Goal: Transaction & Acquisition: Download file/media

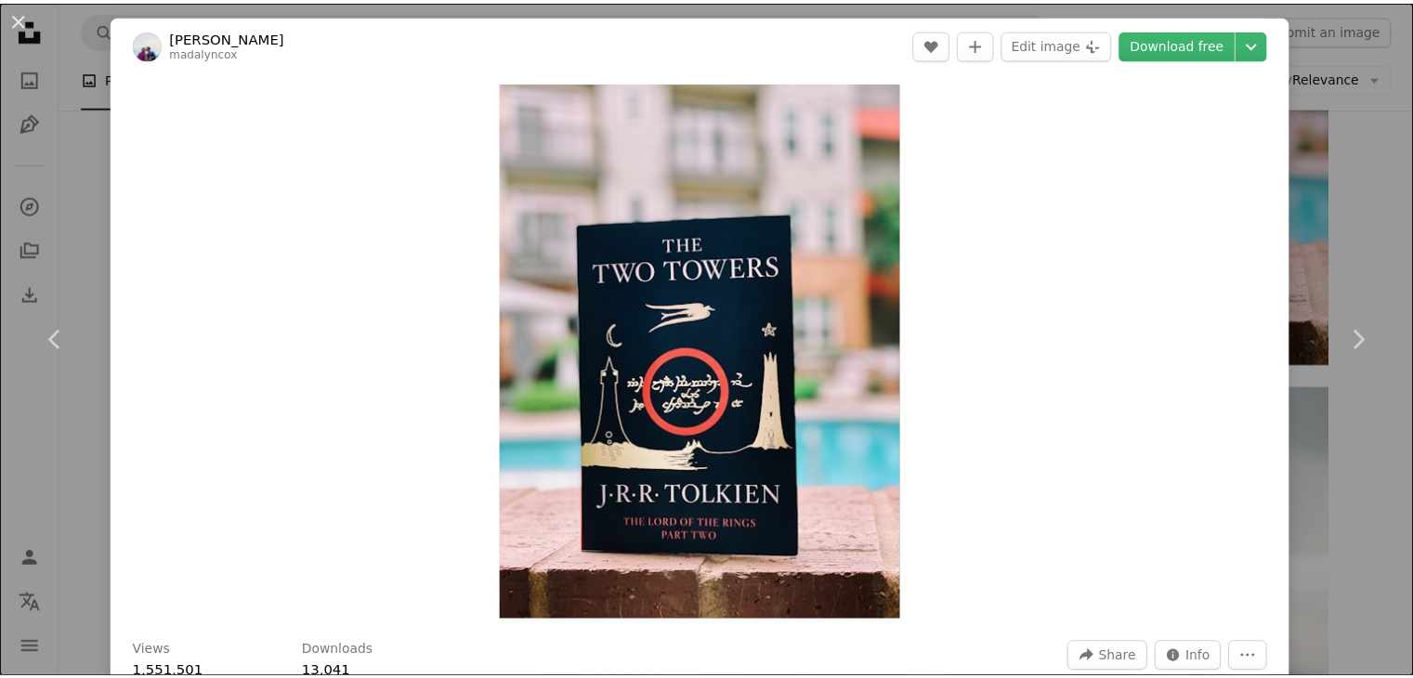
scroll to position [3067, 0]
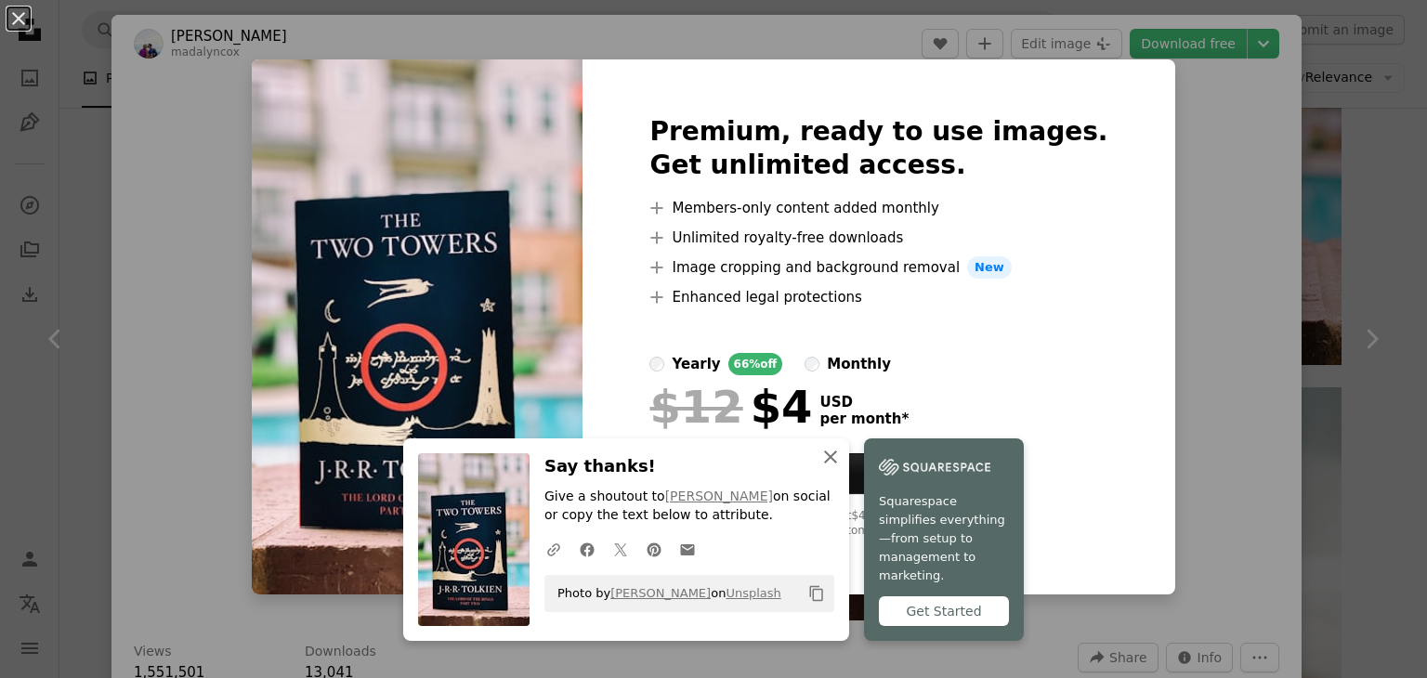
click at [824, 468] on icon "An X shape" at bounding box center [831, 457] width 22 height 22
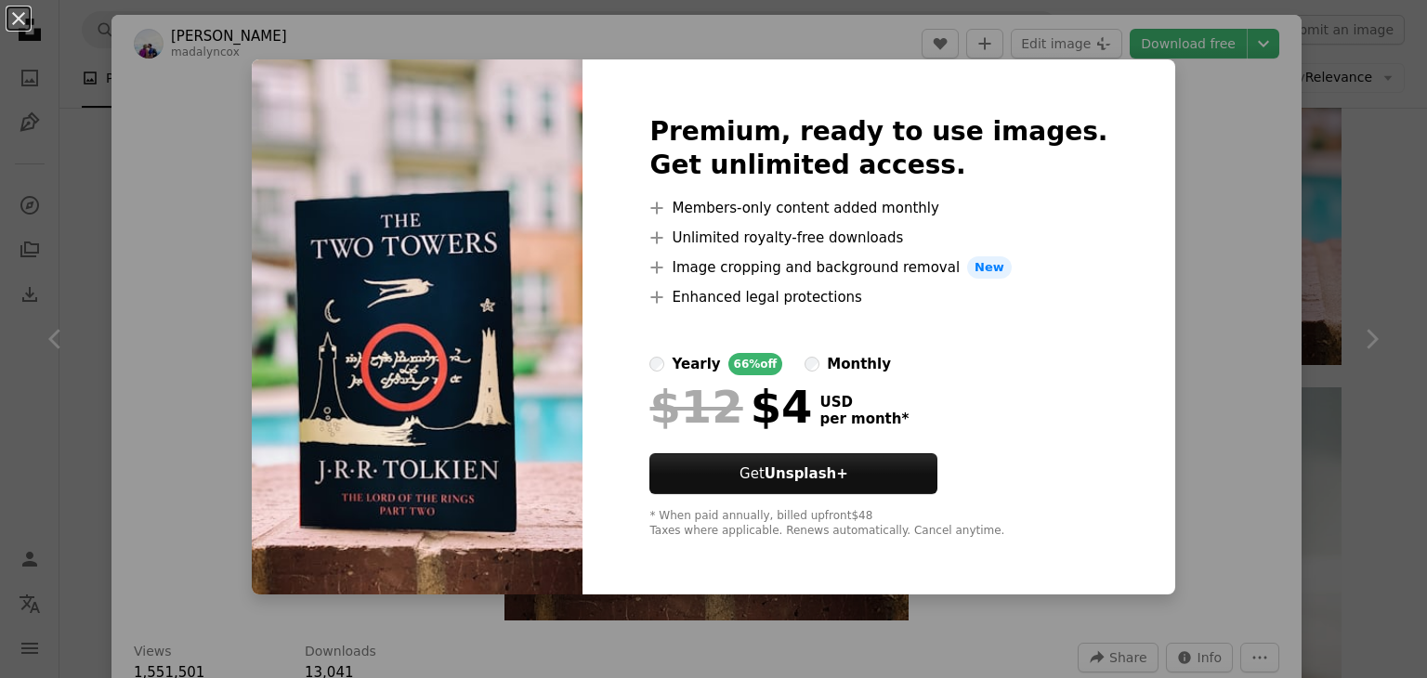
click at [1163, 118] on div "An X shape Premium, ready to use images. Get unlimited access. A plus sign Memb…" at bounding box center [713, 339] width 1427 height 678
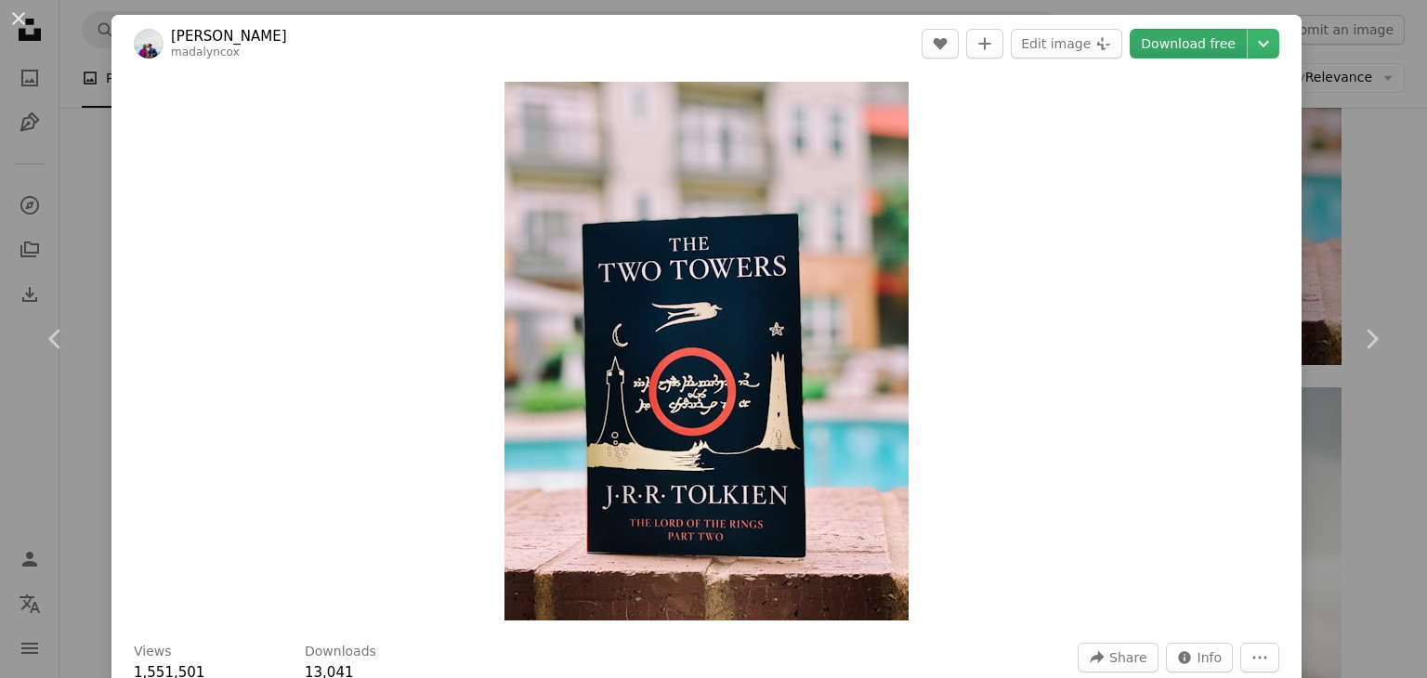
click at [1163, 50] on link "Download free" at bounding box center [1188, 44] width 117 height 30
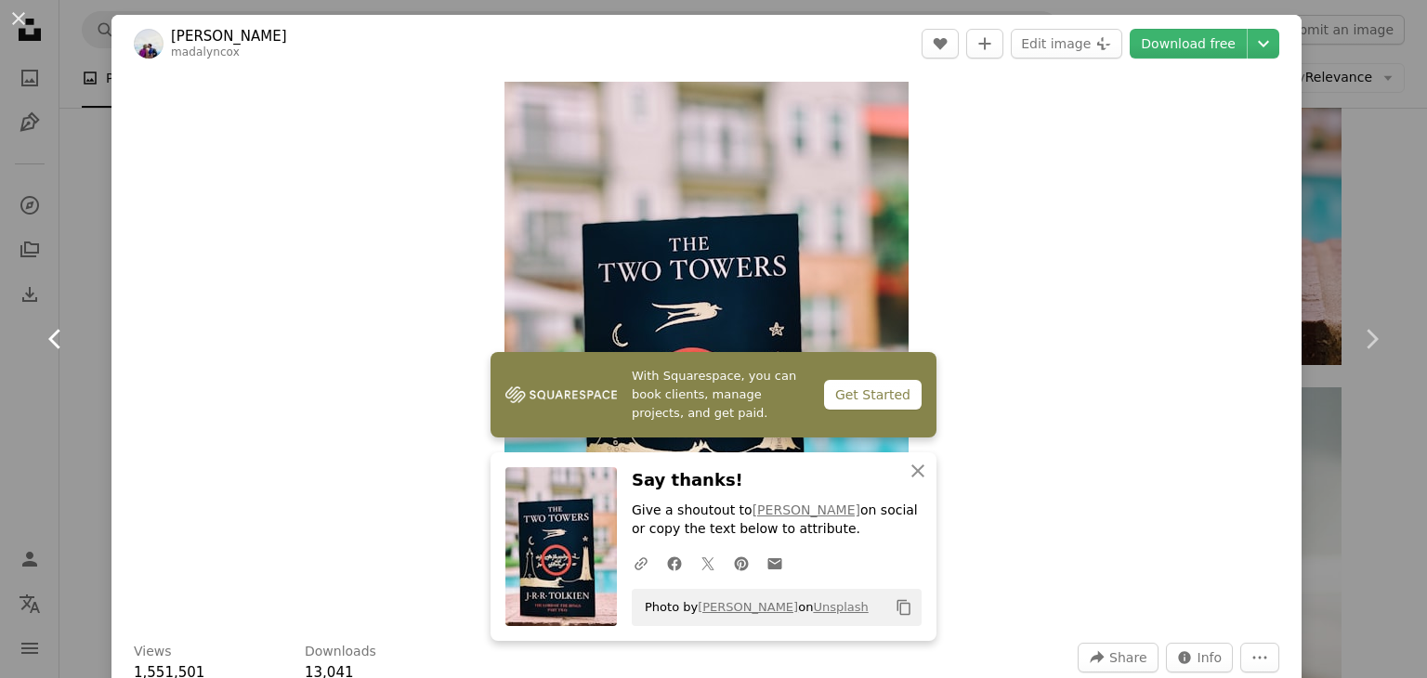
click at [0, 283] on link "Chevron left" at bounding box center [56, 339] width 112 height 178
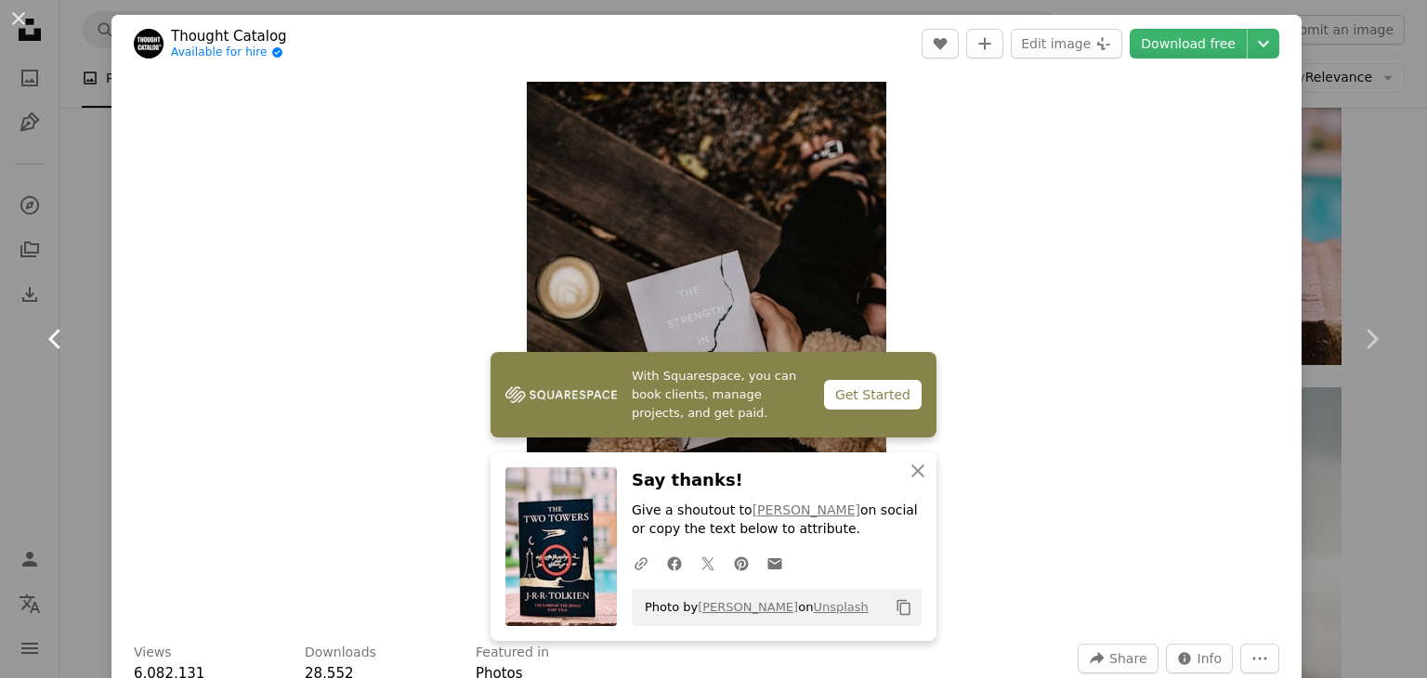
click at [42, 278] on link "Chevron left" at bounding box center [56, 339] width 112 height 178
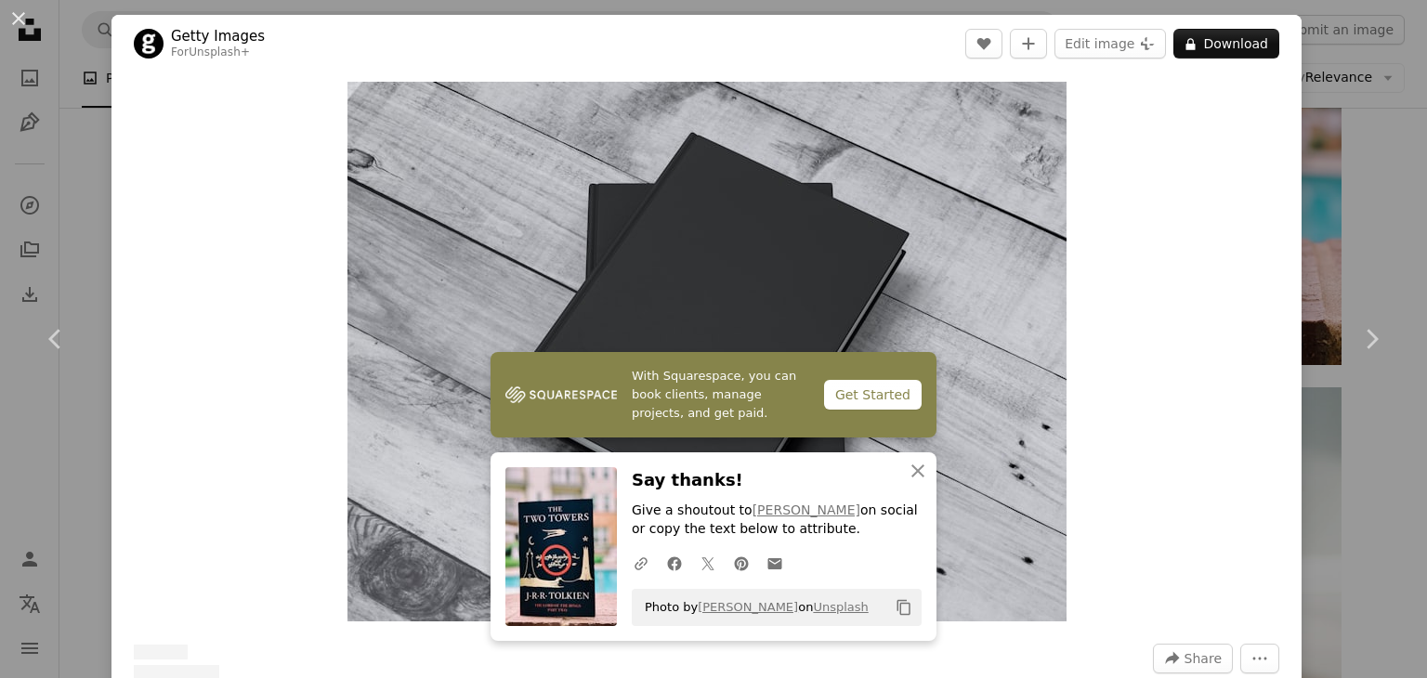
click at [79, 243] on div "An X shape Chevron left Chevron right With Squarespace, you can book clients, m…" at bounding box center [713, 339] width 1427 height 678
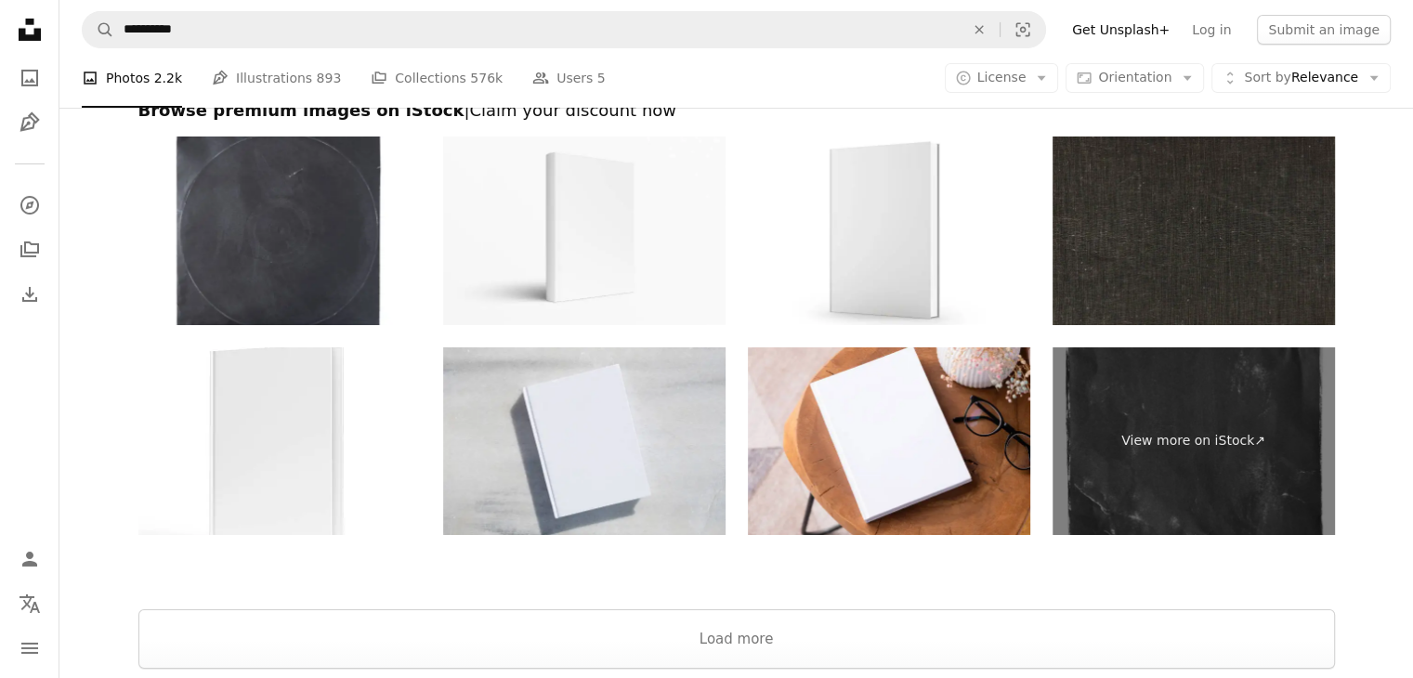
scroll to position [6827, 0]
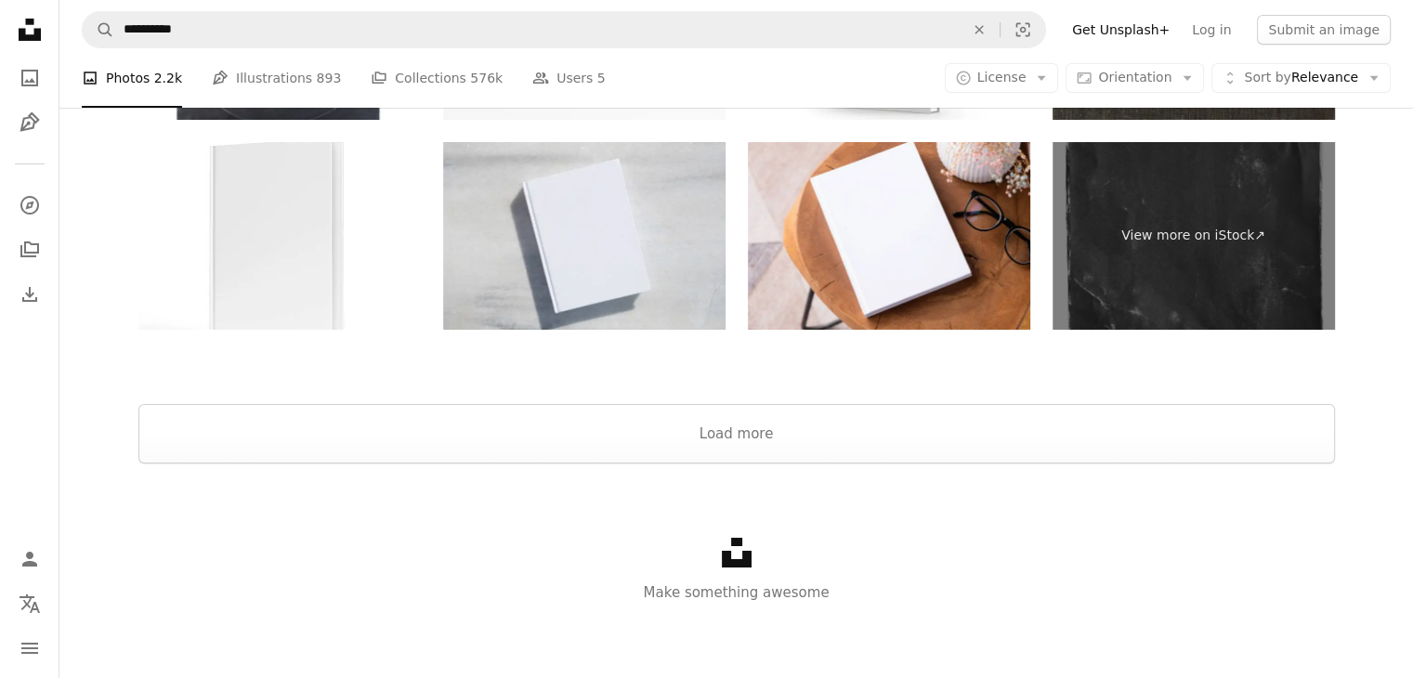
click at [368, 479] on div "Unsplash logo Make something awesome" at bounding box center [736, 571] width 1354 height 215
click at [371, 437] on button "Load more" at bounding box center [736, 433] width 1197 height 59
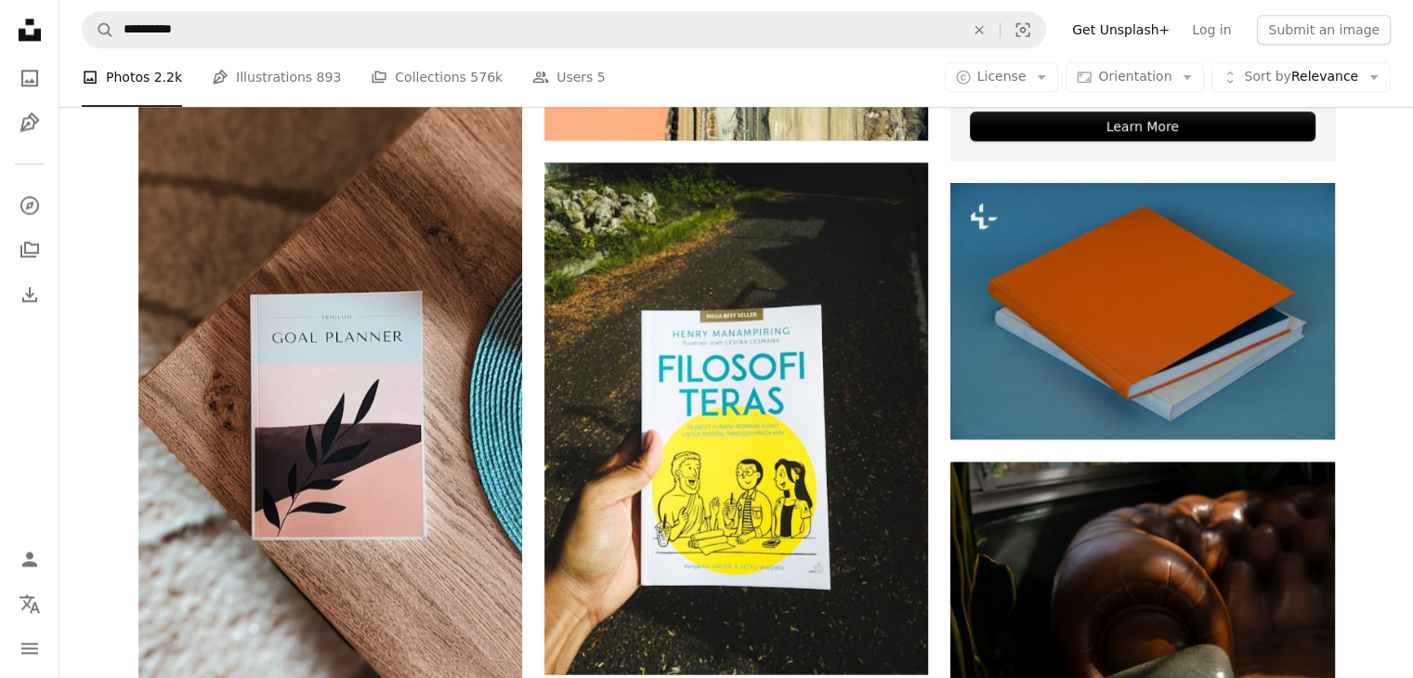
scroll to position [9522, 0]
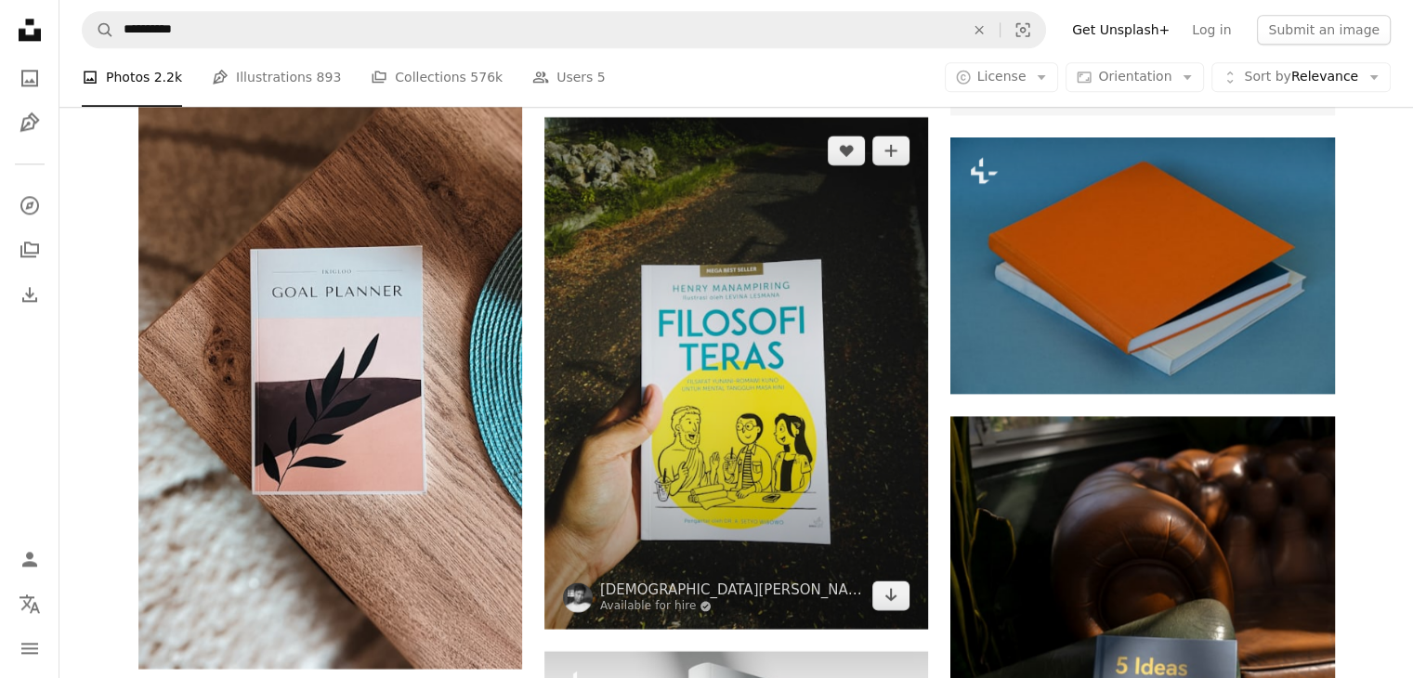
click at [734, 393] on img at bounding box center [737, 373] width 384 height 512
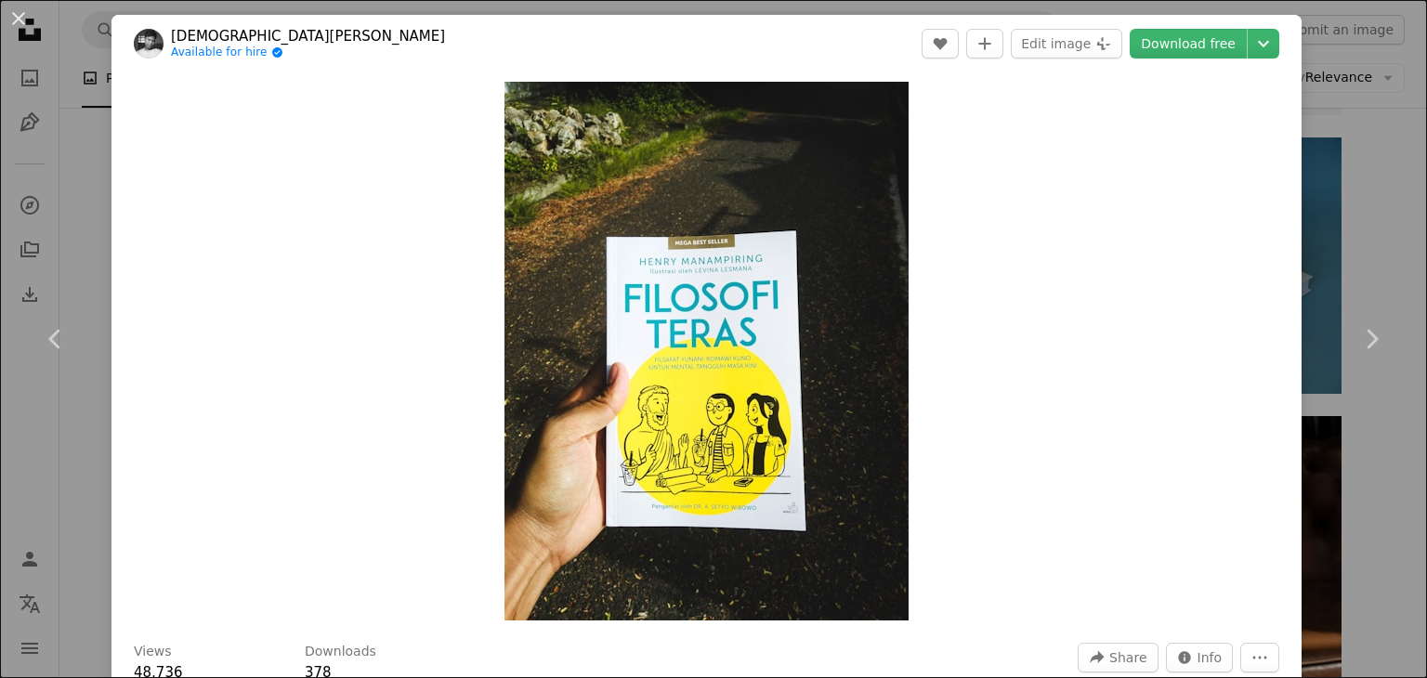
click at [1389, 127] on div "An X shape Chevron left Chevron right Imam Firmansyah Available for hire A chec…" at bounding box center [713, 339] width 1427 height 678
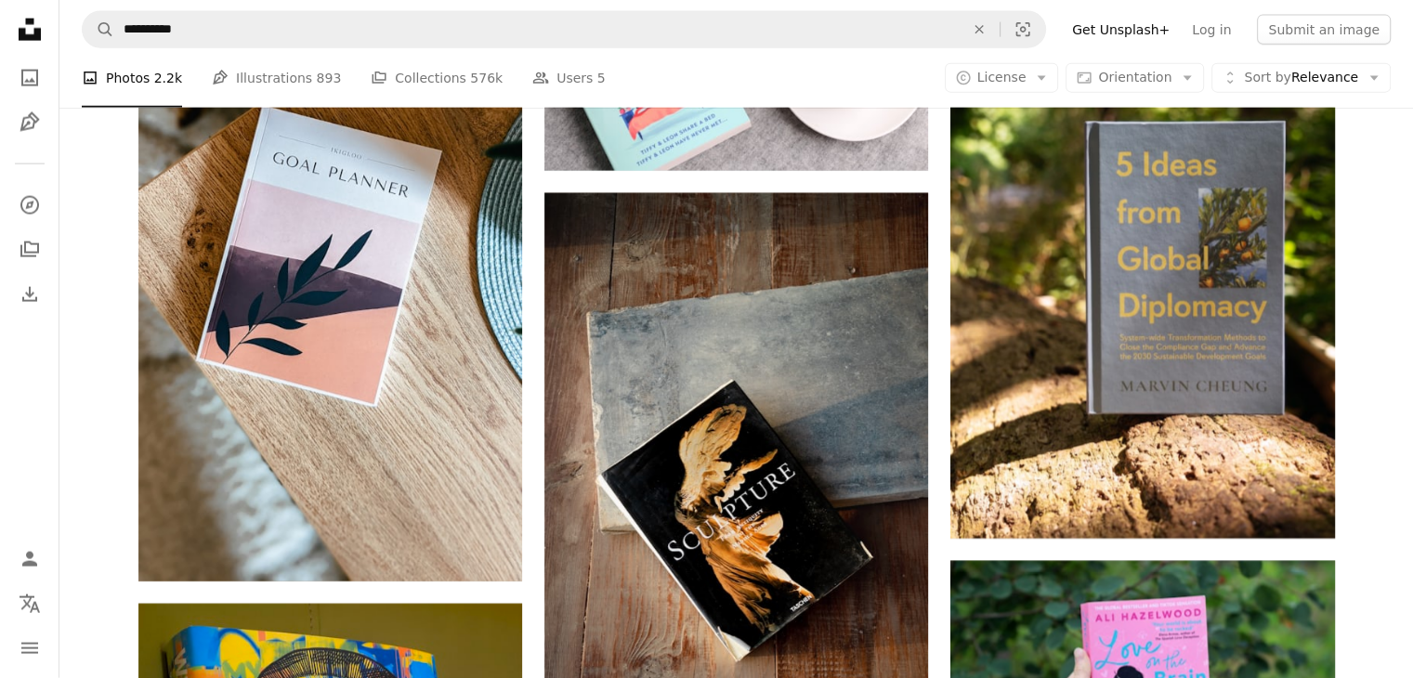
scroll to position [11474, 0]
